Goal: Information Seeking & Learning: Learn about a topic

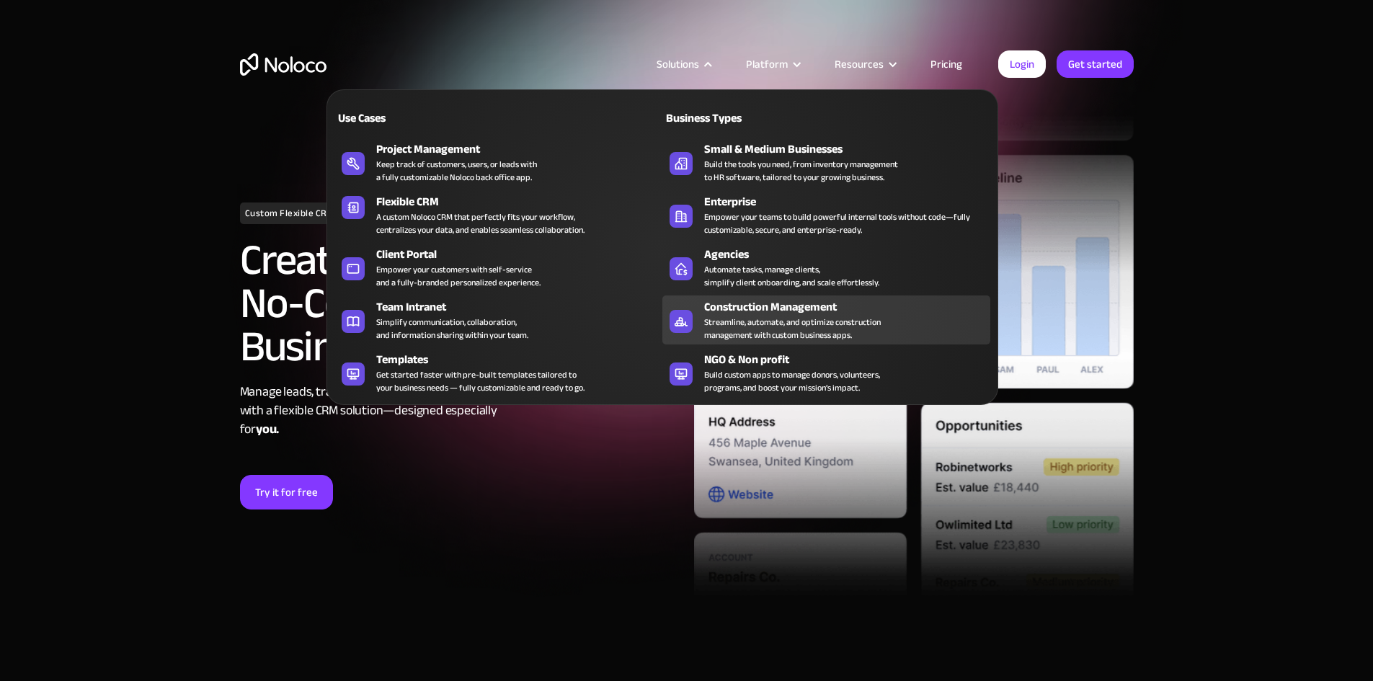
click at [762, 316] on div "Construction Management" at bounding box center [850, 306] width 293 height 17
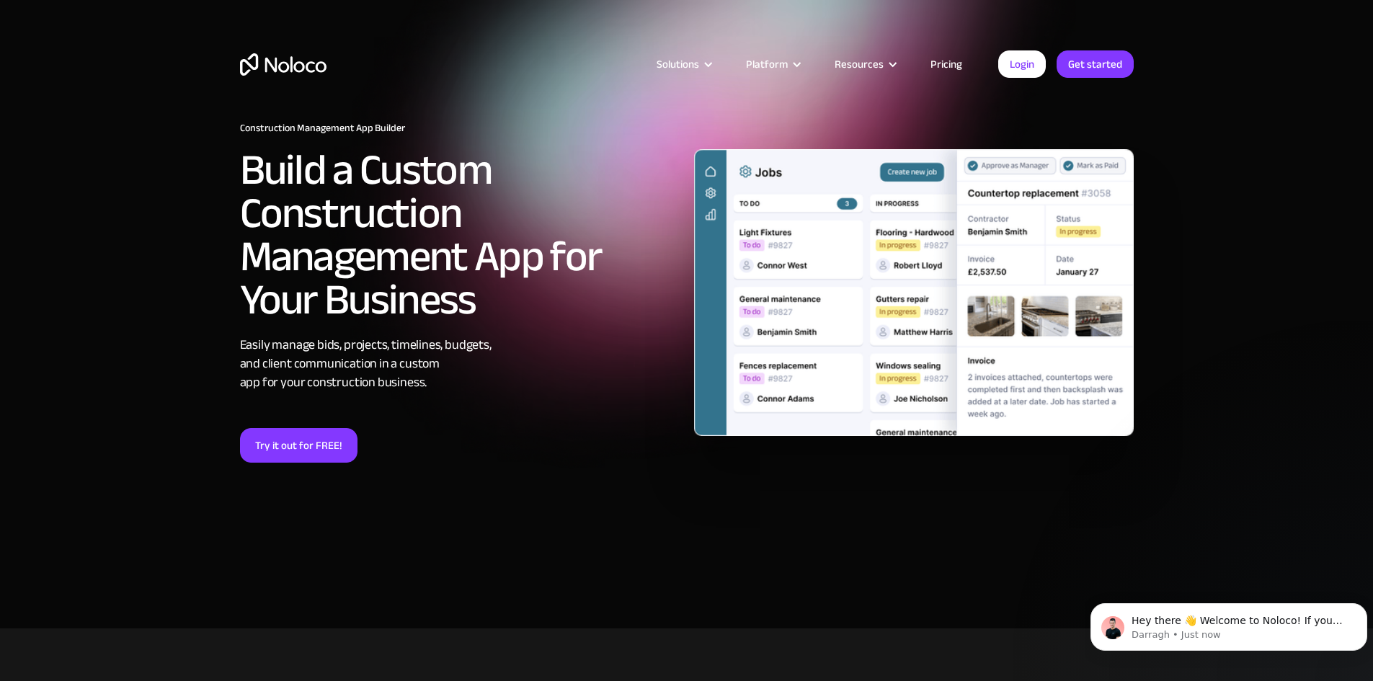
click at [940, 66] on link "Pricing" at bounding box center [946, 64] width 68 height 19
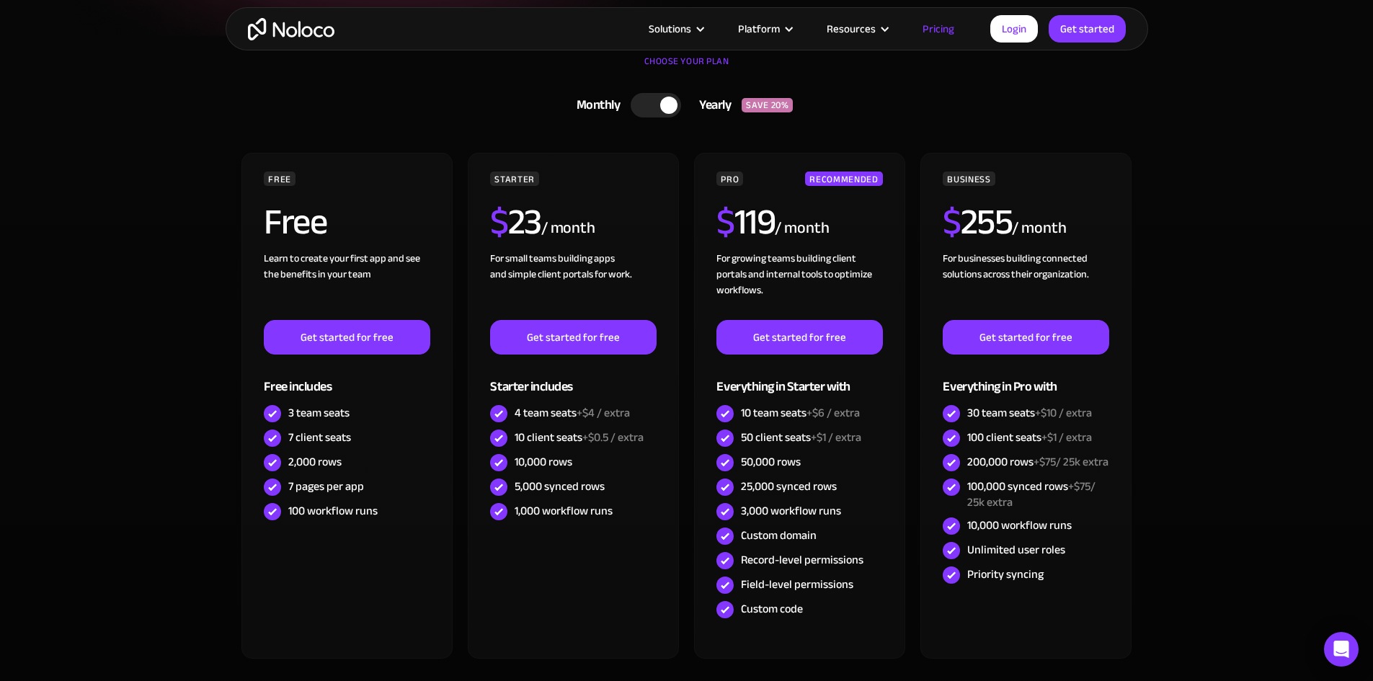
scroll to position [360, 0]
